Goal: Navigation & Orientation: Find specific page/section

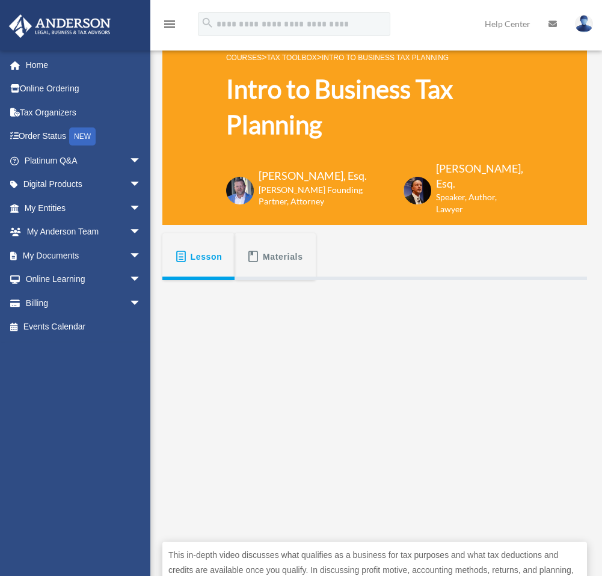
scroll to position [60, 0]
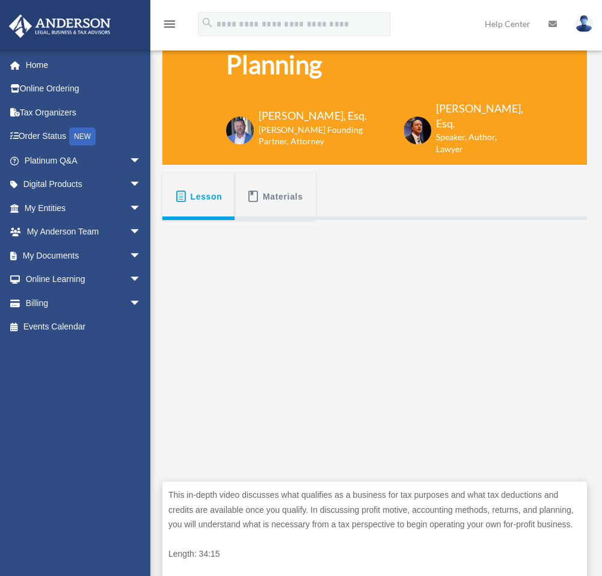
click at [295, 182] on button "Materials" at bounding box center [275, 196] width 81 height 47
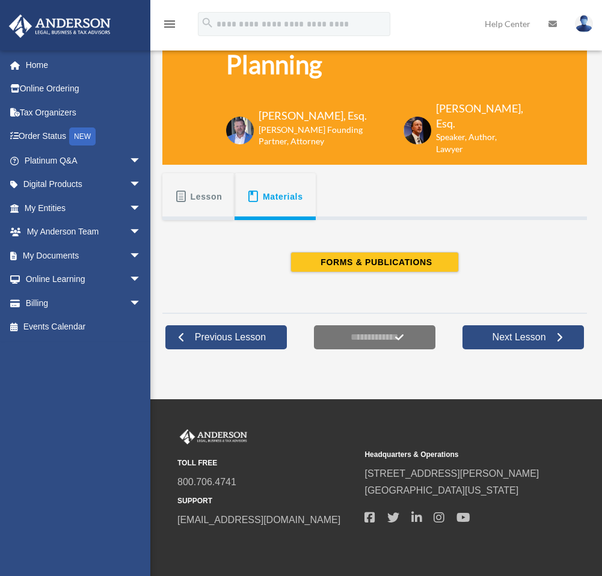
click at [209, 198] on span "Lesson" at bounding box center [207, 197] width 32 height 22
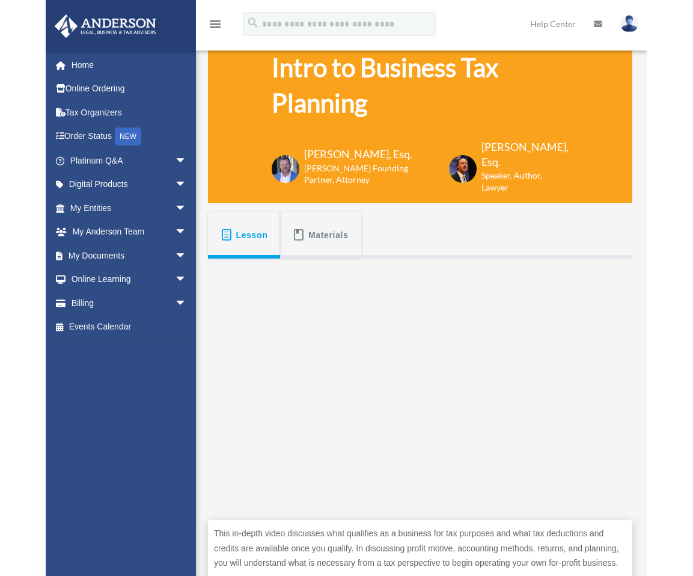
scroll to position [0, 0]
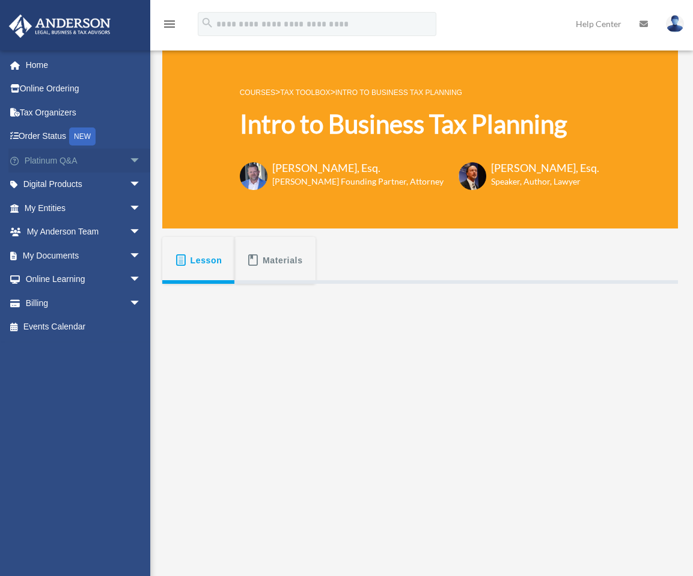
click at [129, 160] on span "arrow_drop_down" at bounding box center [141, 161] width 24 height 25
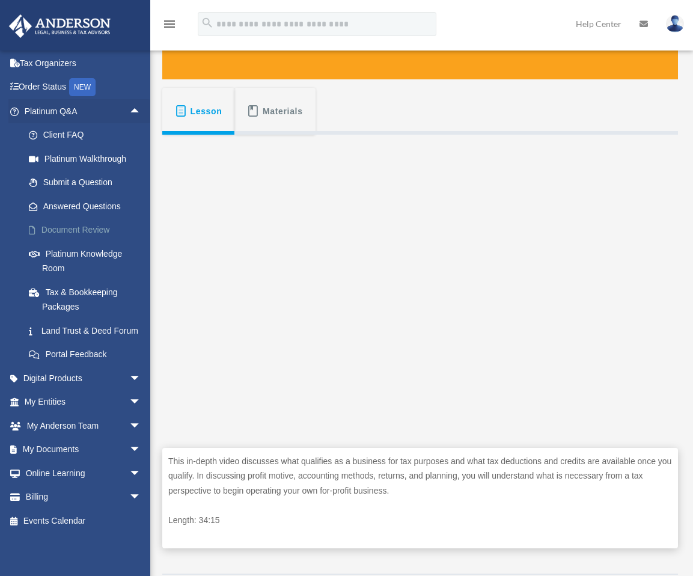
scroll to position [180, 0]
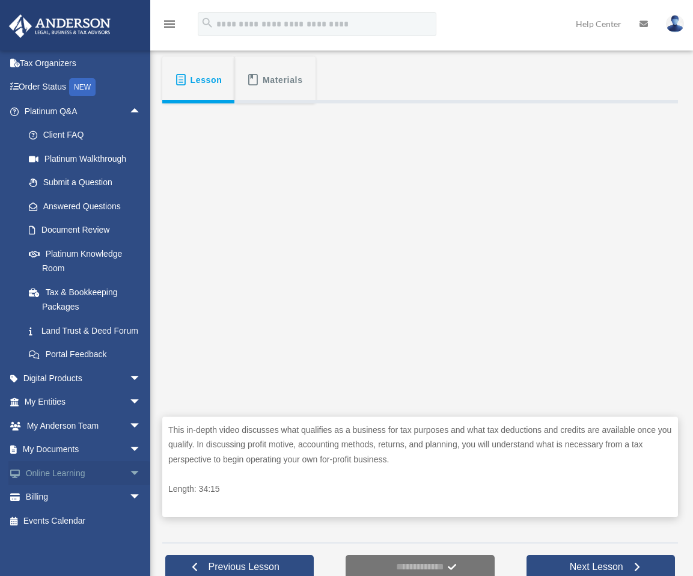
click at [129, 470] on span "arrow_drop_down" at bounding box center [141, 473] width 24 height 25
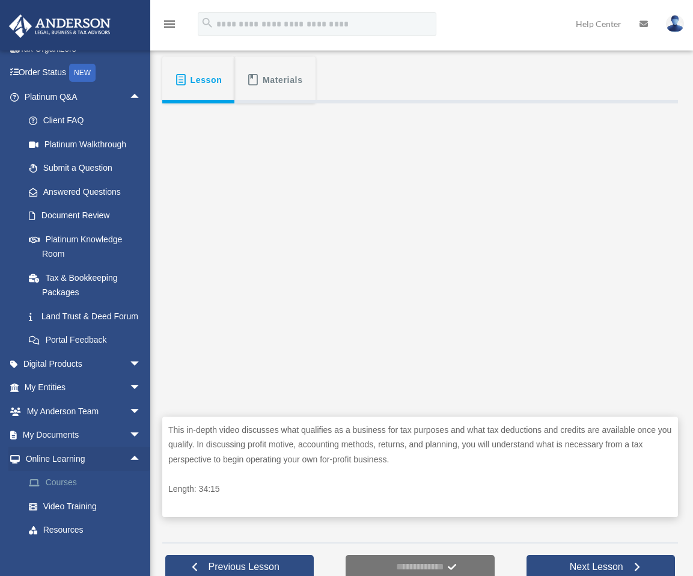
click at [75, 495] on link "Courses" at bounding box center [88, 483] width 143 height 24
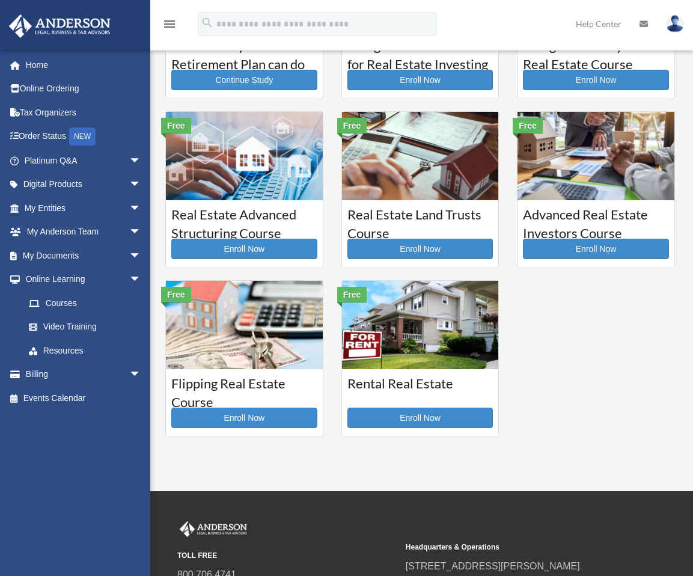
scroll to position [147, 0]
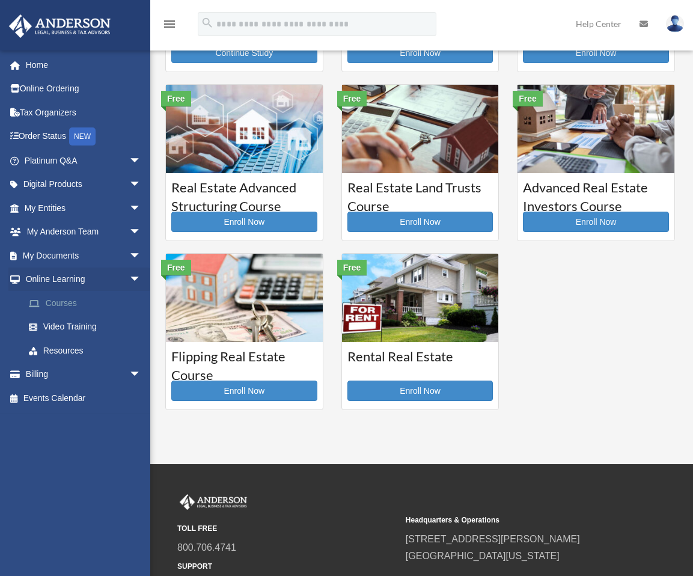
click at [60, 304] on link "Courses" at bounding box center [88, 303] width 143 height 24
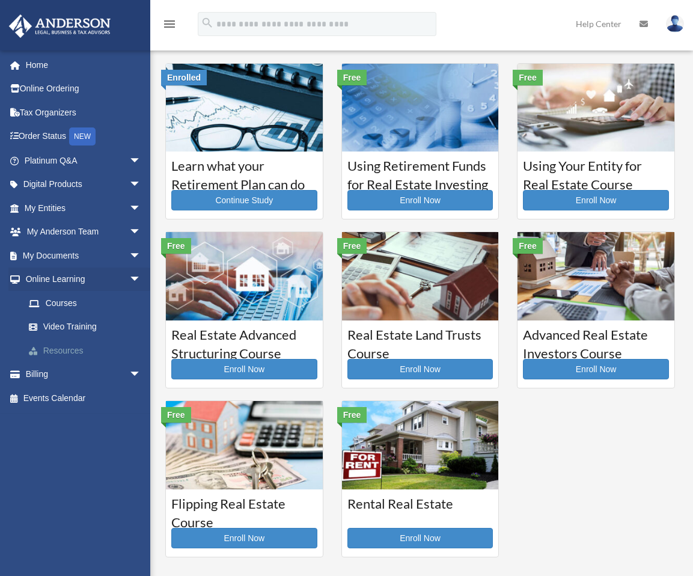
click at [51, 349] on link "Resources" at bounding box center [88, 351] width 143 height 24
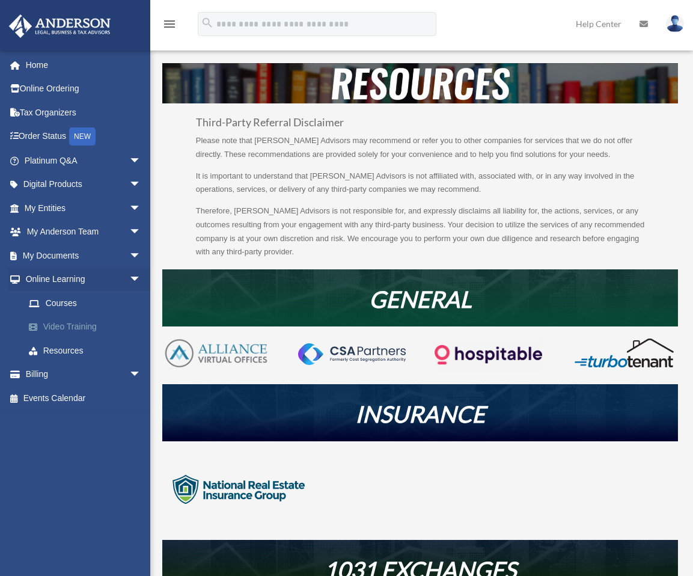
click at [68, 322] on link "Video Training" at bounding box center [88, 327] width 143 height 24
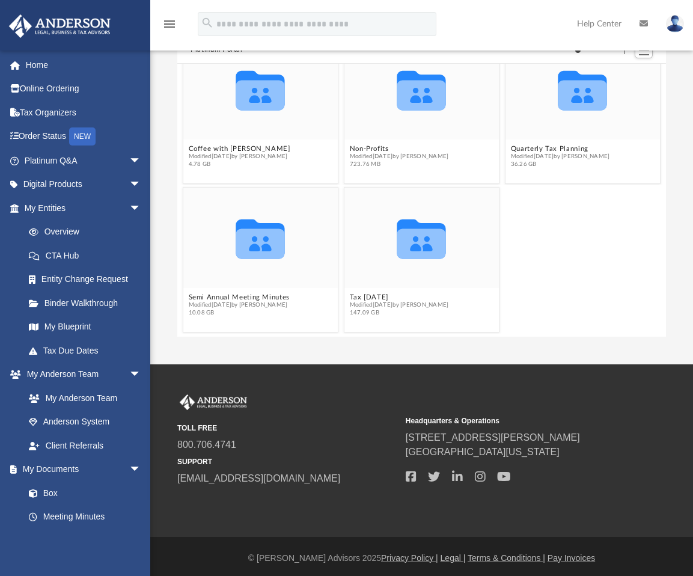
scroll to position [75, 0]
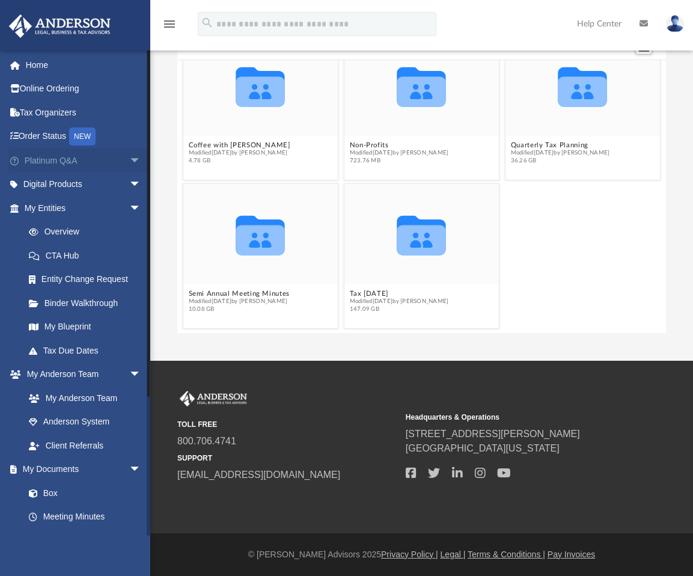
click at [129, 158] on span "arrow_drop_down" at bounding box center [141, 161] width 24 height 25
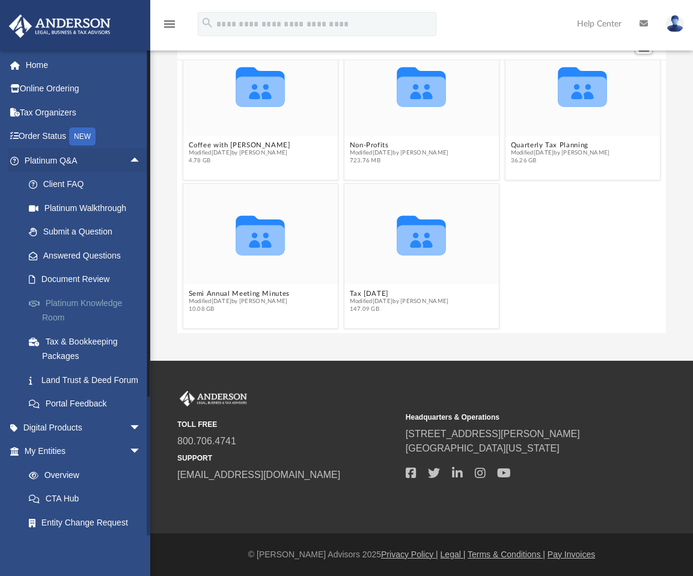
click at [103, 304] on link "Platinum Knowledge Room" at bounding box center [88, 310] width 143 height 38
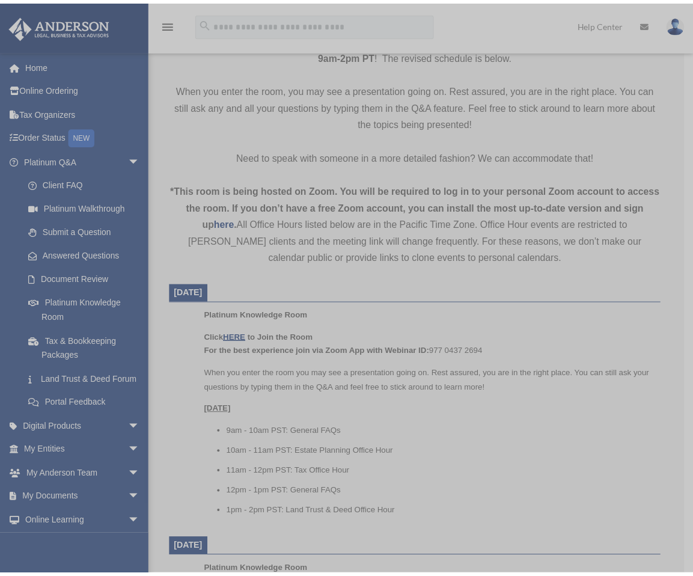
scroll to position [301, 0]
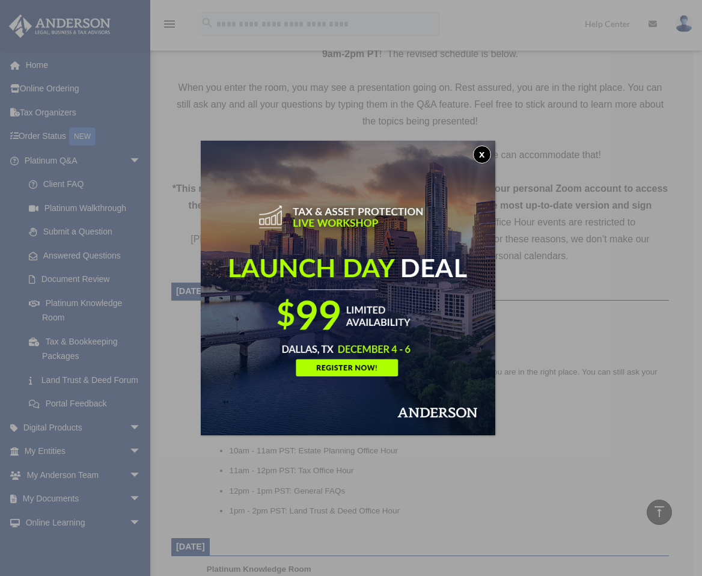
click at [485, 152] on button "x" at bounding box center [482, 155] width 18 height 18
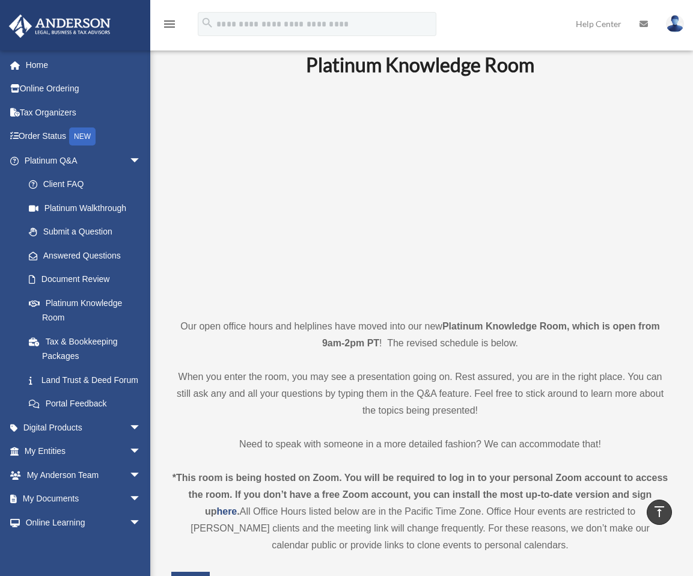
scroll to position [0, 0]
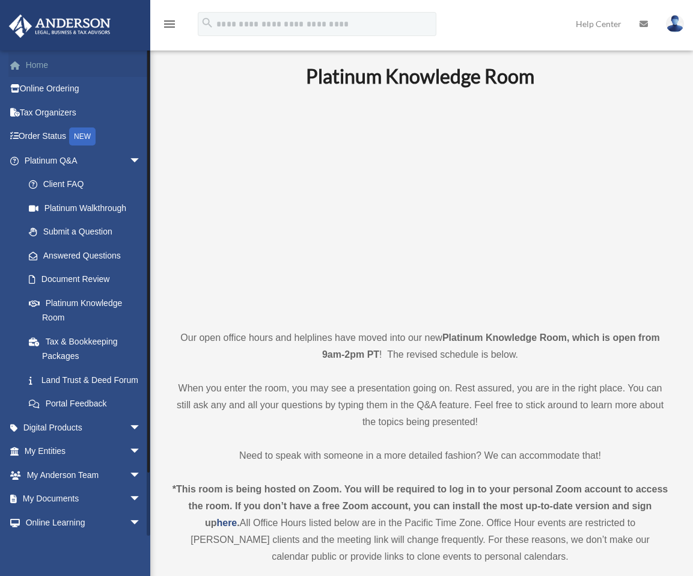
click at [29, 62] on link "Home" at bounding box center [83, 65] width 151 height 24
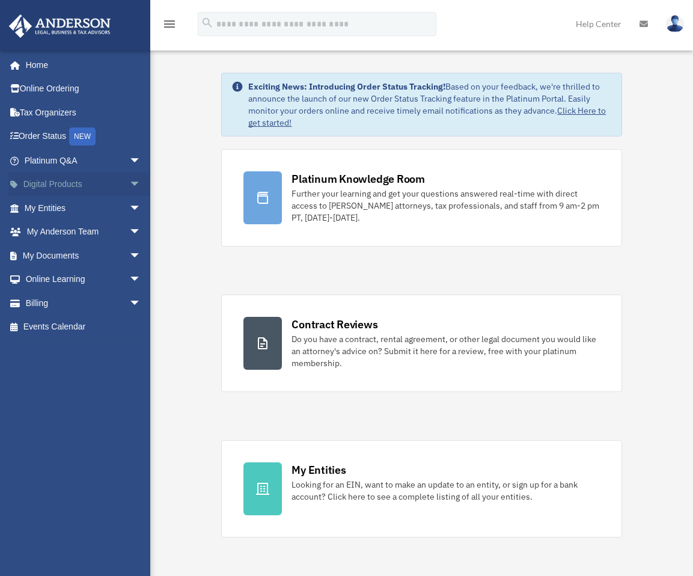
click at [129, 181] on span "arrow_drop_down" at bounding box center [141, 185] width 24 height 25
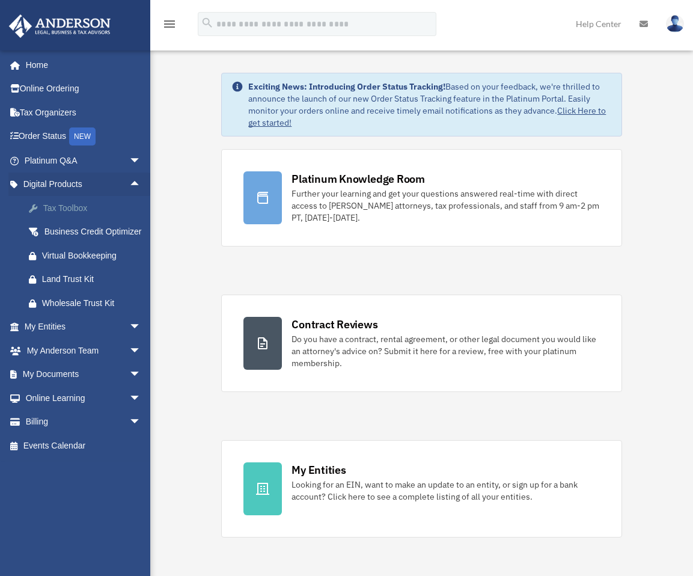
click at [71, 209] on div "Tax Toolbox" at bounding box center [93, 208] width 102 height 15
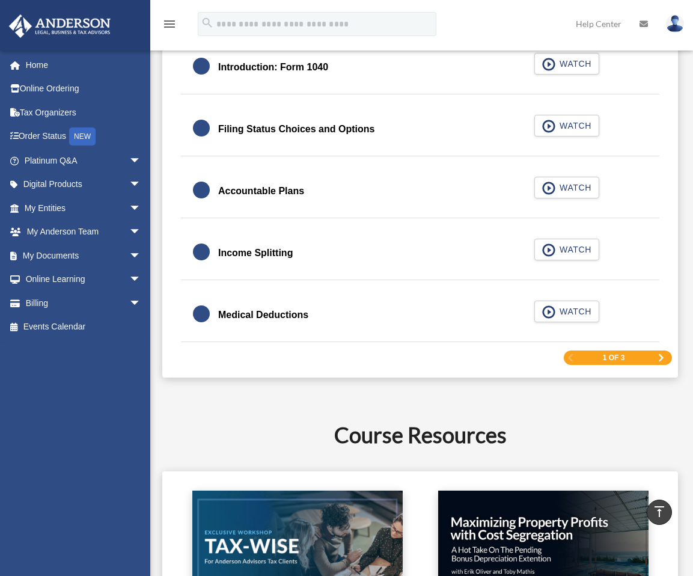
scroll to position [1744, 0]
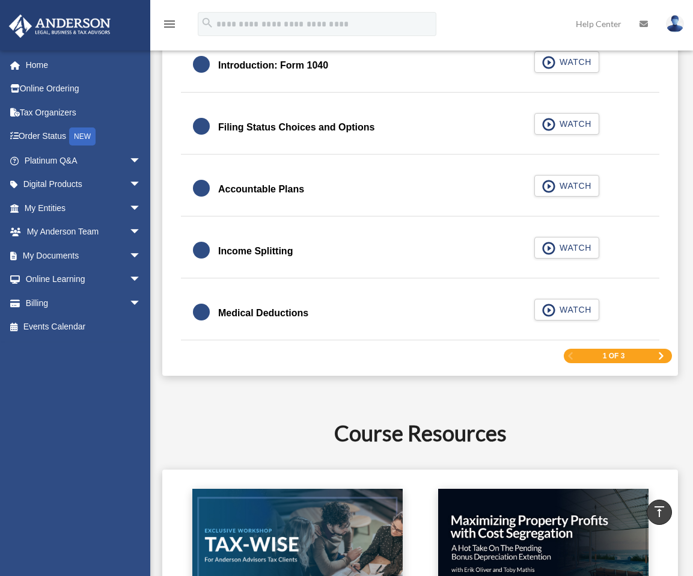
click at [663, 354] on span "Next Page" at bounding box center [661, 355] width 7 height 7
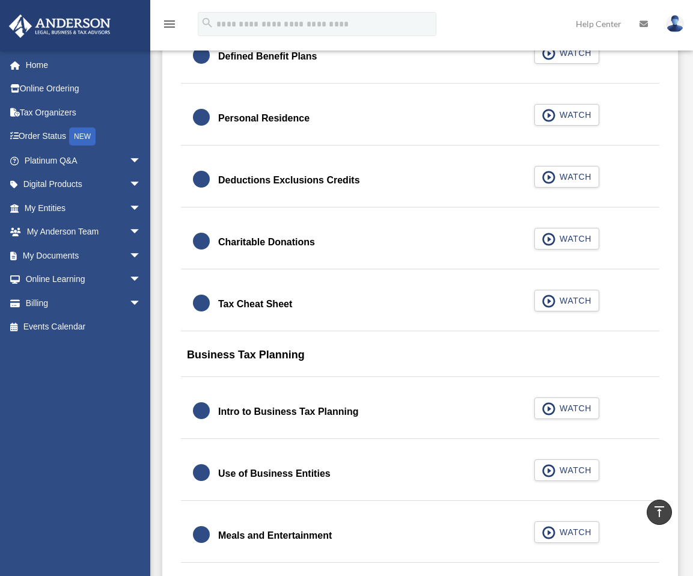
scroll to position [751, 0]
